Goal: Information Seeking & Learning: Understand process/instructions

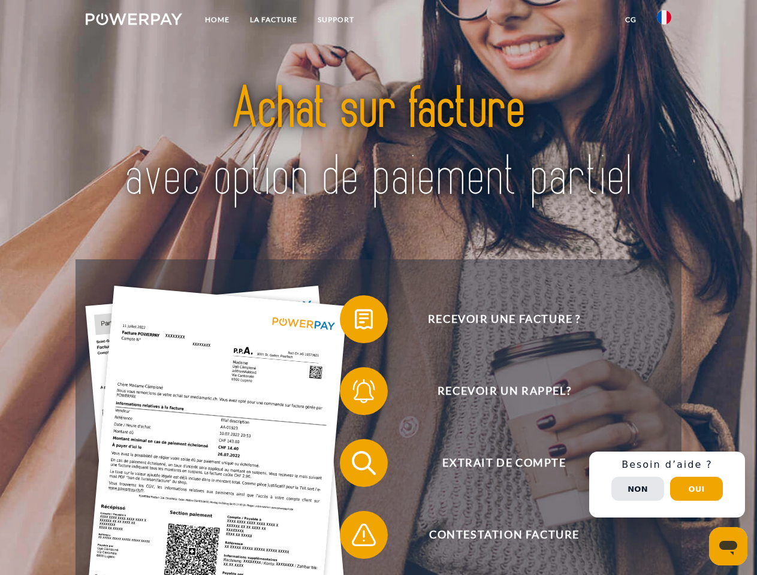
click at [134, 21] on img at bounding box center [134, 19] width 96 height 12
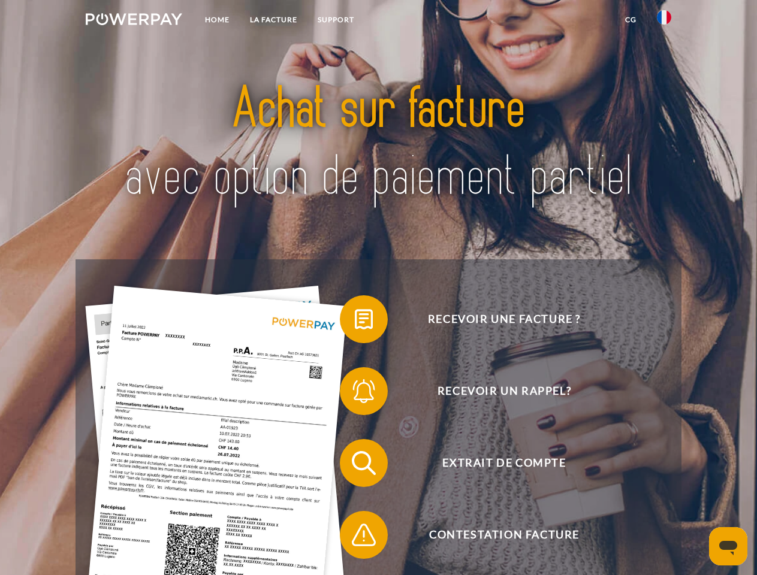
click at [664, 21] on img at bounding box center [664, 17] width 14 height 14
click at [630, 20] on link "CG" at bounding box center [631, 20] width 32 height 22
click at [355, 322] on span at bounding box center [346, 319] width 60 height 60
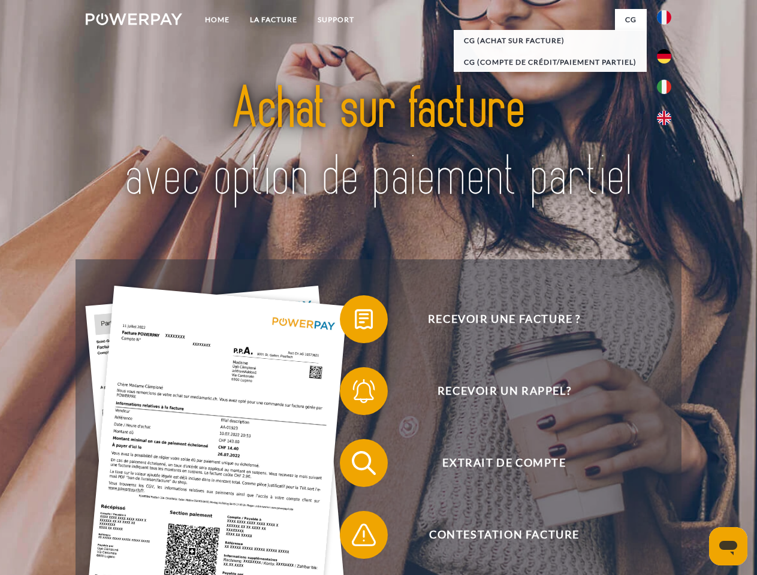
click at [355, 394] on div "Recevoir une facture ? Recevoir un rappel? Extrait de compte retour" at bounding box center [377, 498] width 605 height 479
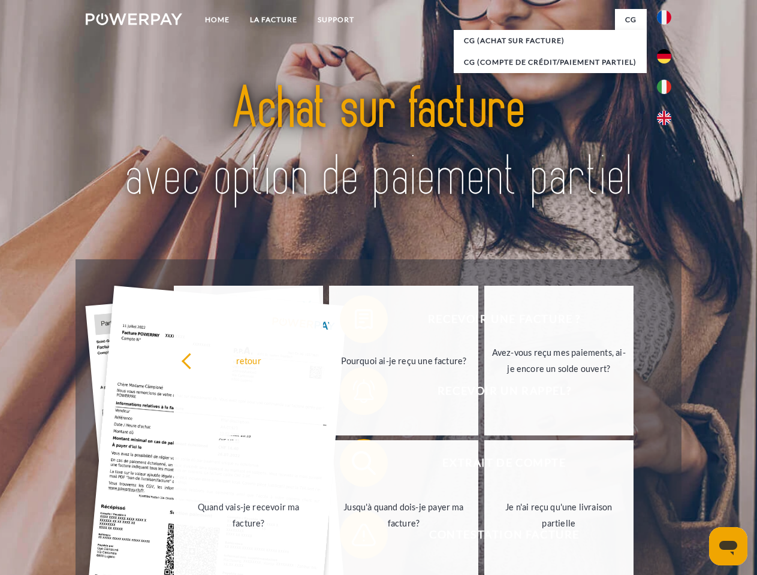
click at [355, 466] on link "Jusqu'à quand dois-je payer ma facture?" at bounding box center [403, 515] width 149 height 150
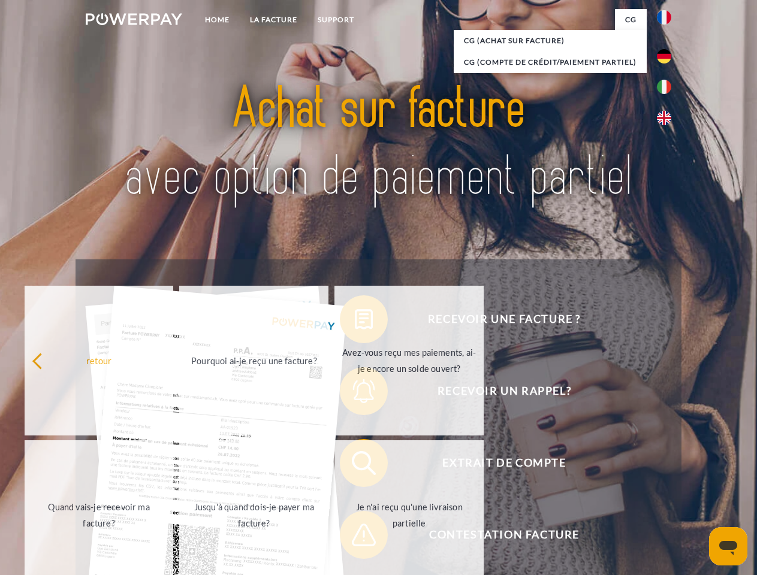
click at [355, 537] on span at bounding box center [346, 535] width 60 height 60
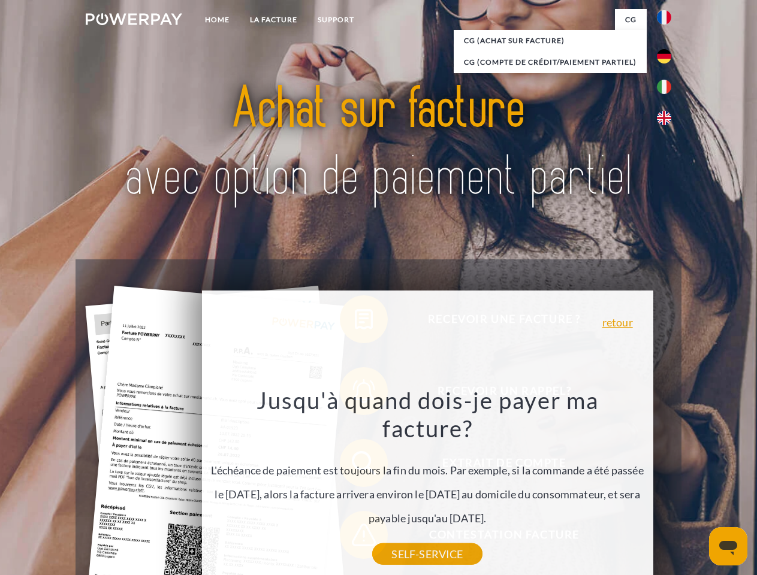
click at [667, 485] on div "Recevoir une facture ? Recevoir un rappel? Extrait de compte retour" at bounding box center [377, 498] width 605 height 479
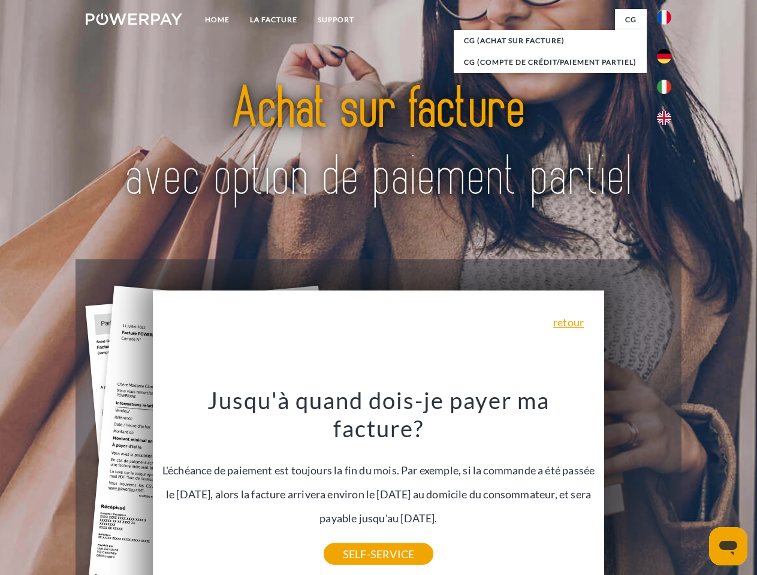
click at [638, 487] on span "Extrait de compte" at bounding box center [504, 463] width 294 height 48
click at [696, 489] on header "Home LA FACTURE Support" at bounding box center [378, 413] width 757 height 827
